Goal: Entertainment & Leisure: Consume media (video, audio)

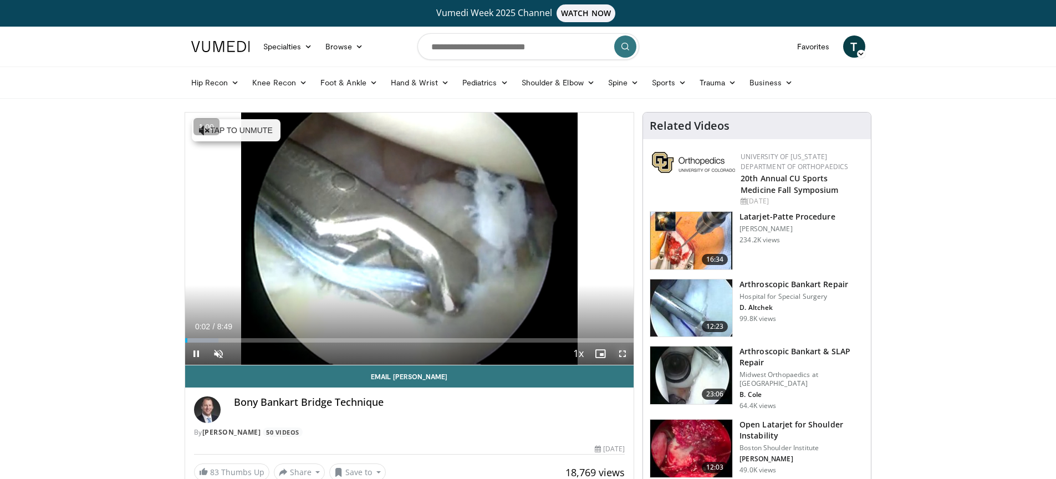
click at [625, 354] on span "Video Player" at bounding box center [622, 354] width 22 height 22
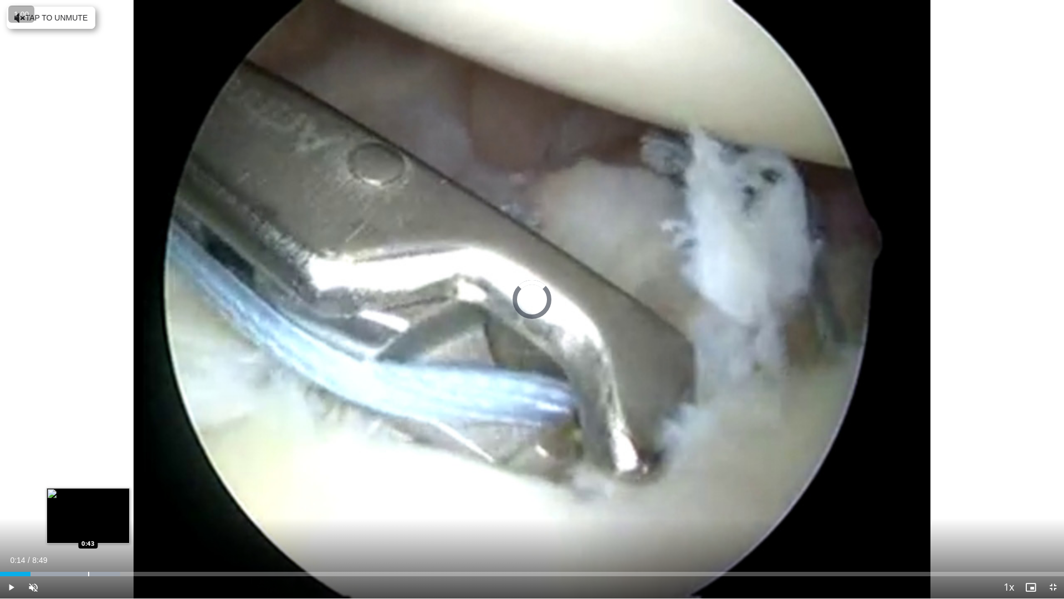
click at [88, 478] on div "Progress Bar" at bounding box center [88, 573] width 1 height 4
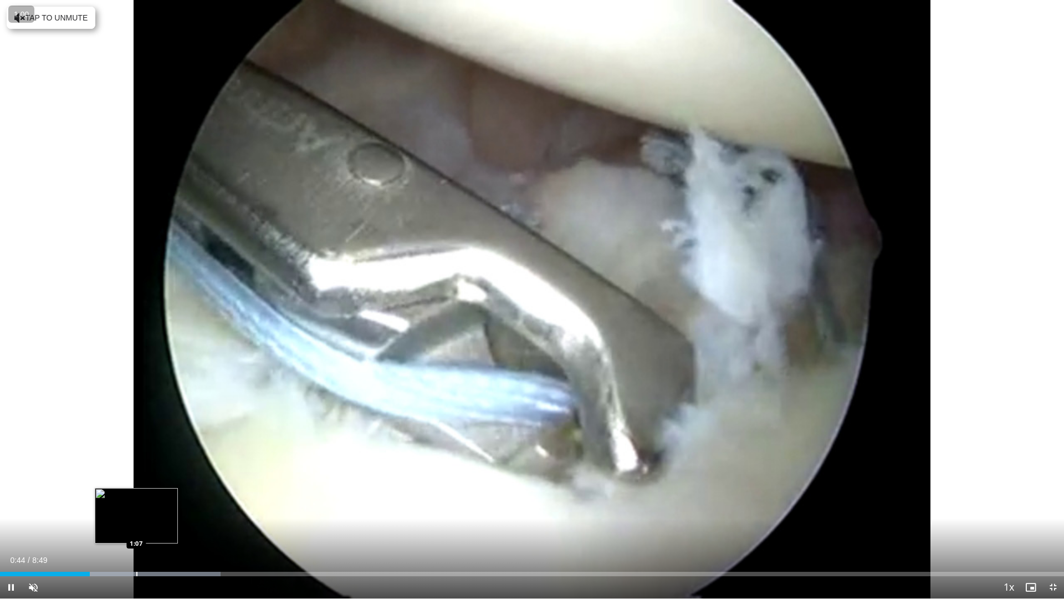
click at [136, 478] on div "Progress Bar" at bounding box center [136, 573] width 1 height 4
click at [176, 478] on div "Loaded : 26.37% 1:10 1:27" at bounding box center [532, 570] width 1064 height 11
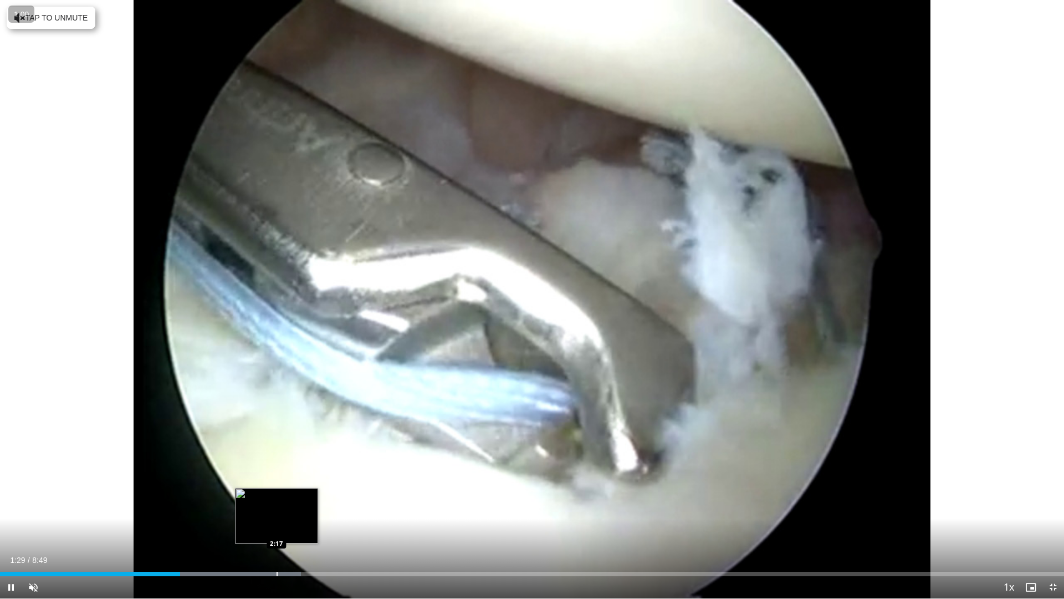
click at [277, 478] on div "Progress Bar" at bounding box center [277, 573] width 1 height 4
click at [310, 478] on div "Progress Bar" at bounding box center [310, 573] width 1 height 4
